Goal: Complete application form

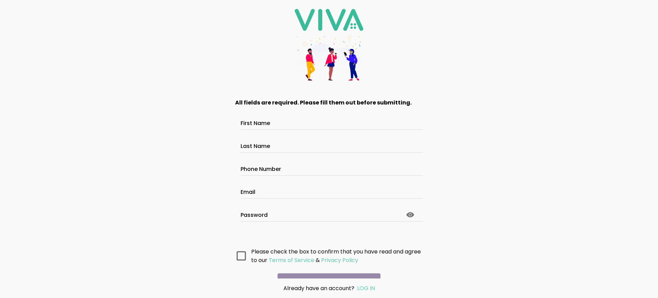
click at [329, 236] on main "All fields are required. Please fill them out before submitting. First Name Las…" at bounding box center [329, 183] width 206 height 189
